Goal: Task Accomplishment & Management: Manage account settings

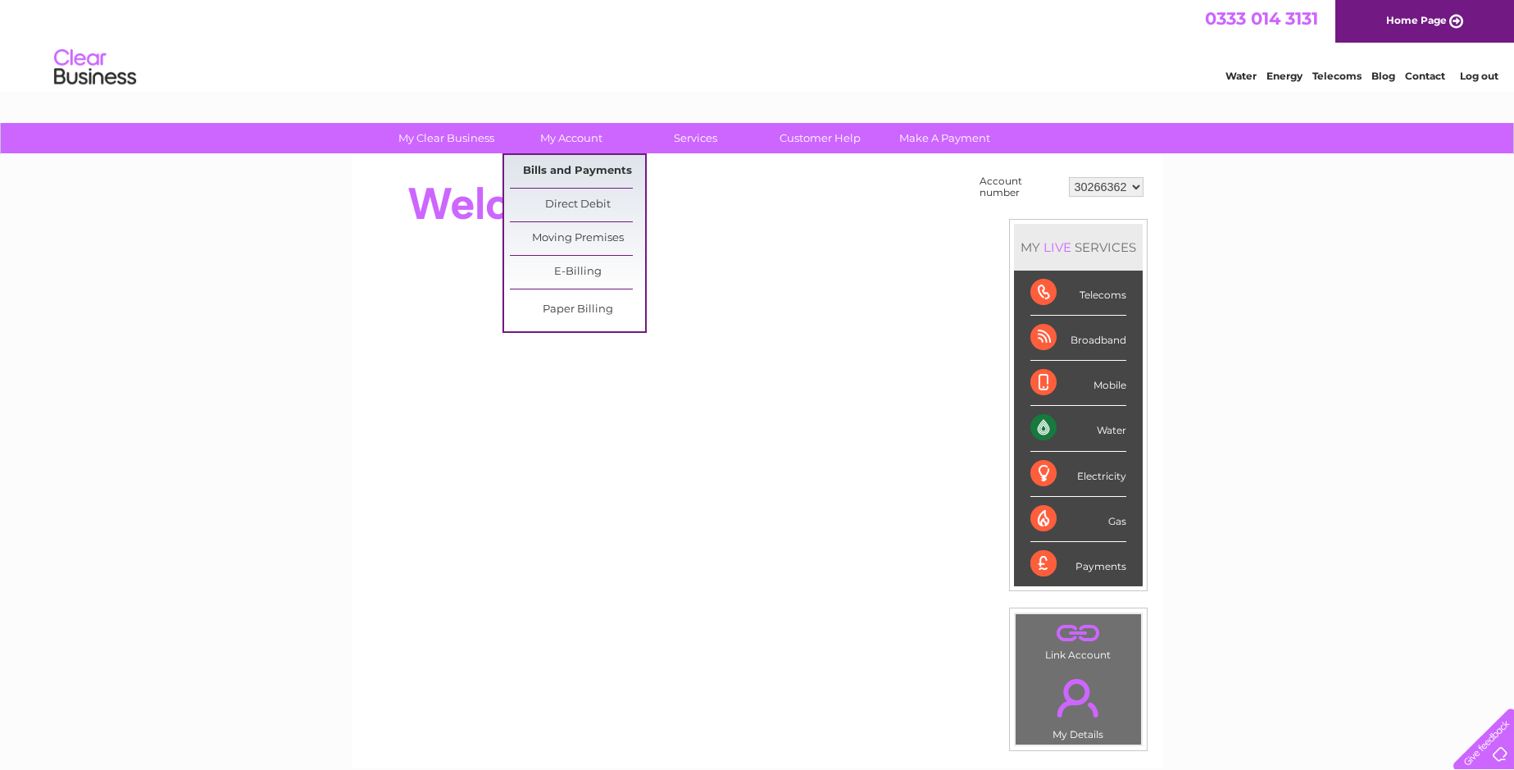
click at [577, 162] on link "Bills and Payments" at bounding box center [577, 171] width 135 height 33
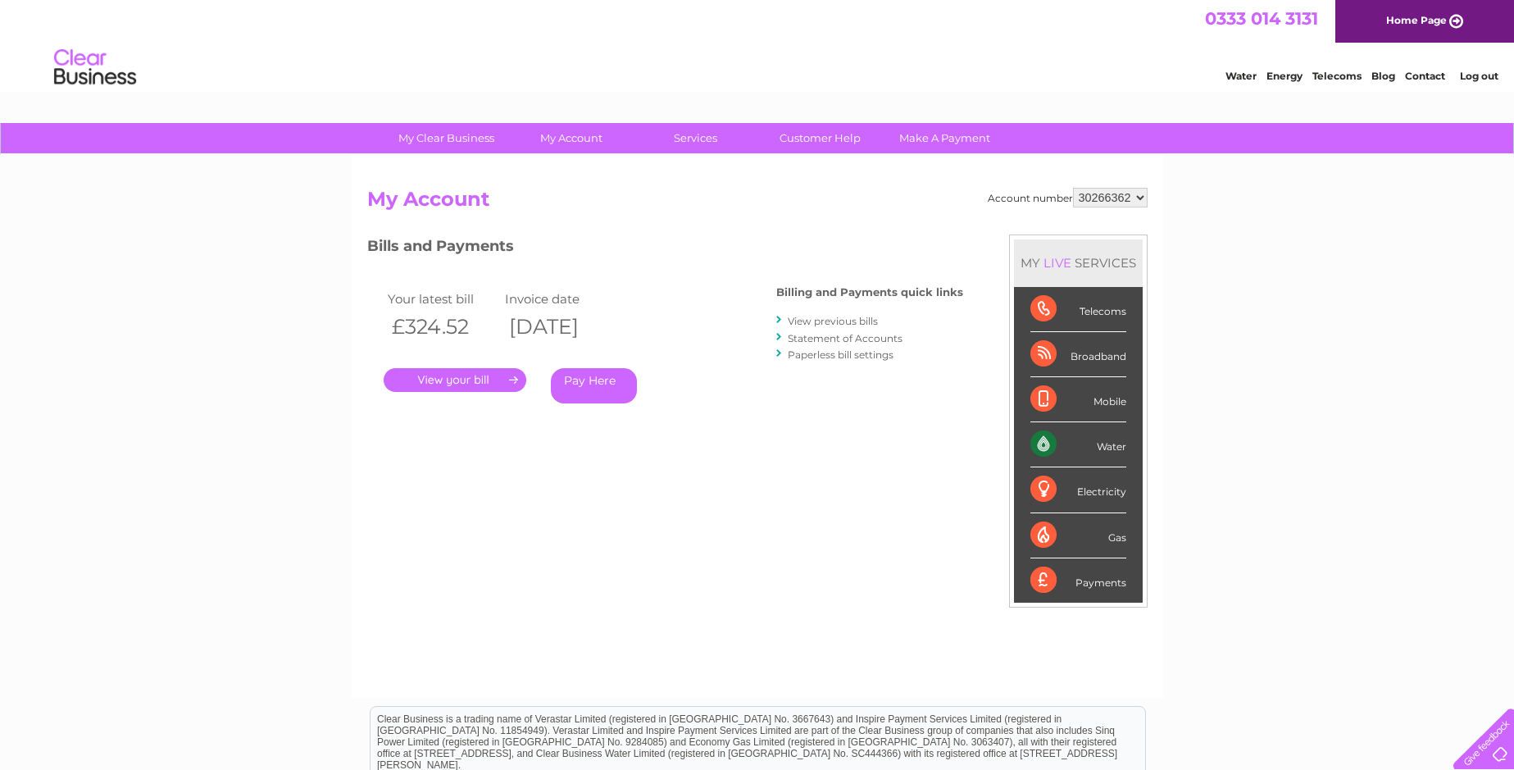
click at [1100, 198] on select "30266362 30267534 30271198 30307327 30314341 30320023" at bounding box center [1110, 198] width 75 height 20
select select "30267534"
click at [1073, 188] on select "30266362 30267534 30271198 30307327 30314341 30320023" at bounding box center [1110, 198] width 75 height 20
click at [1102, 195] on select "30266362 30267534 30271198 30307327 30314341 30320023" at bounding box center [1110, 198] width 75 height 20
select select "30271198"
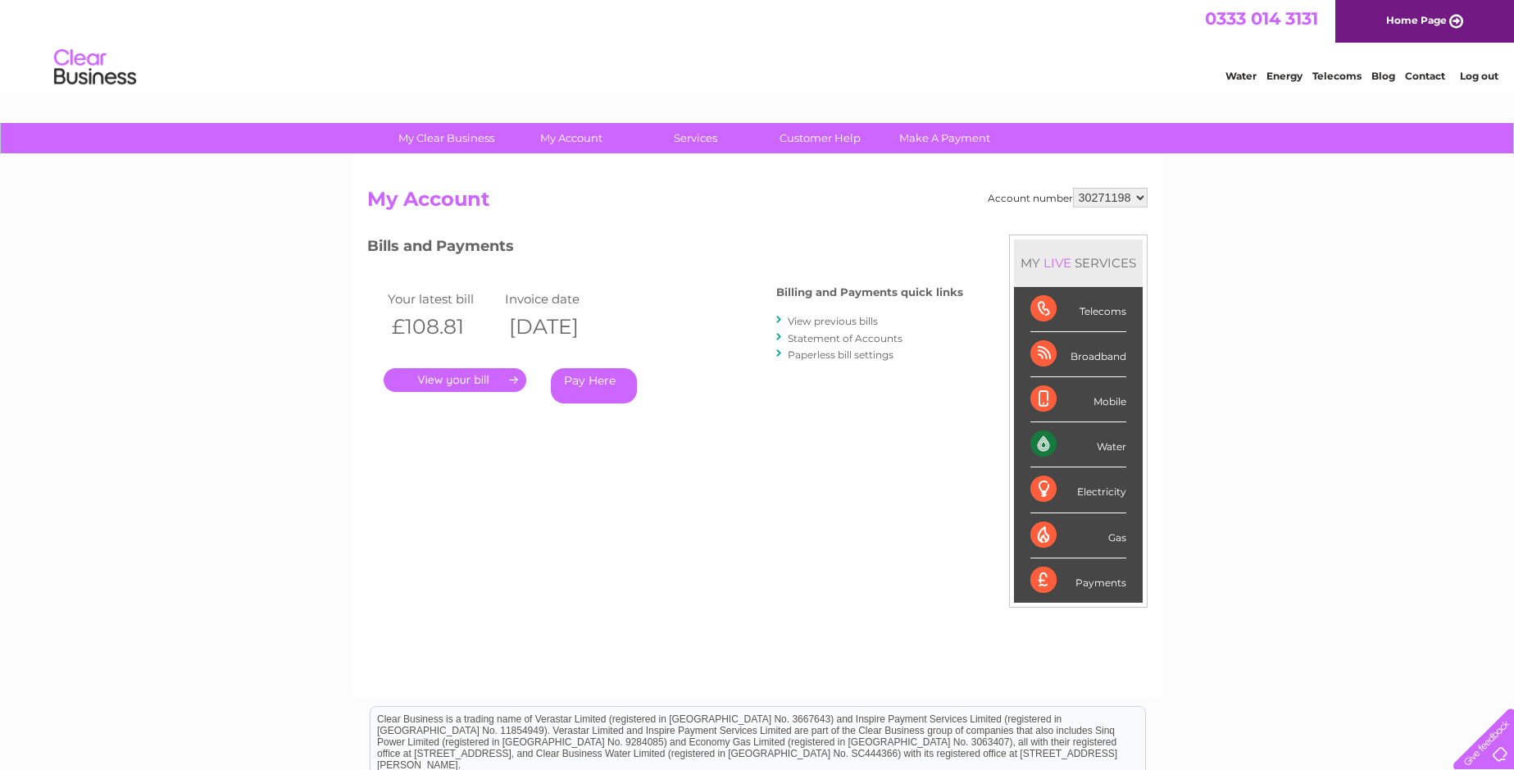
click at [1073, 188] on select "30266362 30267534 30271198 30307327 30314341 30320023" at bounding box center [1110, 198] width 75 height 20
click at [1122, 198] on select "30266362 30267534 30271198 30307327 30314341 30320023" at bounding box center [1110, 198] width 75 height 20
select select "30307327"
click at [1073, 188] on select "30266362 30267534 30271198 30307327 30314341 30320023" at bounding box center [1110, 198] width 75 height 20
click at [1126, 197] on select "30266362 30267534 30271198 30307327 30314341 30320023" at bounding box center [1110, 198] width 75 height 20
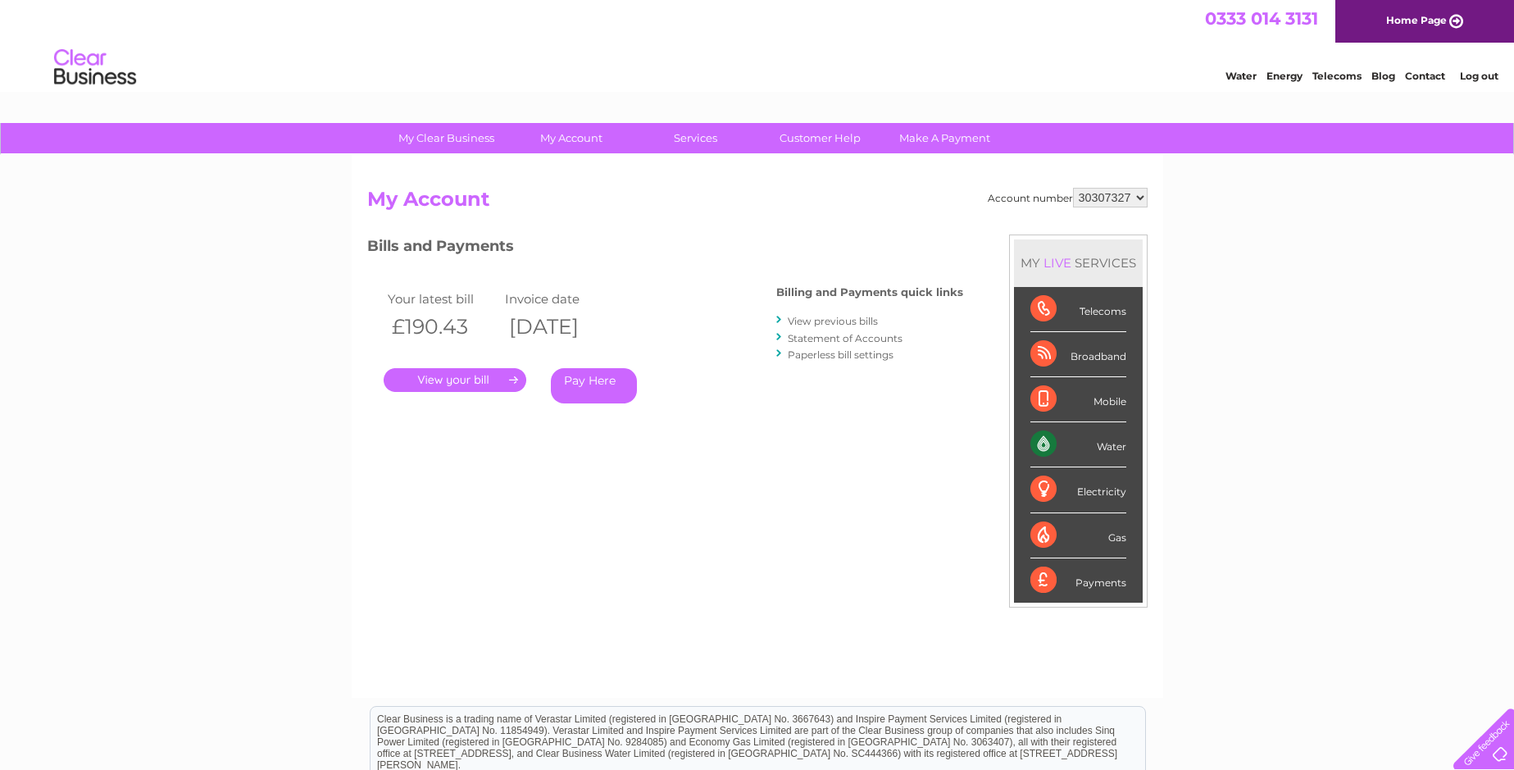
select select "30314341"
click at [1073, 188] on select "30266362 30267534 30271198 30307327 30314341 30320023" at bounding box center [1110, 198] width 75 height 20
click at [1117, 193] on select "30266362 30267534 30271198 30307327 30314341 30320023" at bounding box center [1110, 198] width 75 height 20
click at [544, 252] on h3 "Bills and Payments" at bounding box center [665, 248] width 596 height 29
click at [453, 383] on link "." at bounding box center [455, 380] width 143 height 24
